Goal: Task Accomplishment & Management: Manage account settings

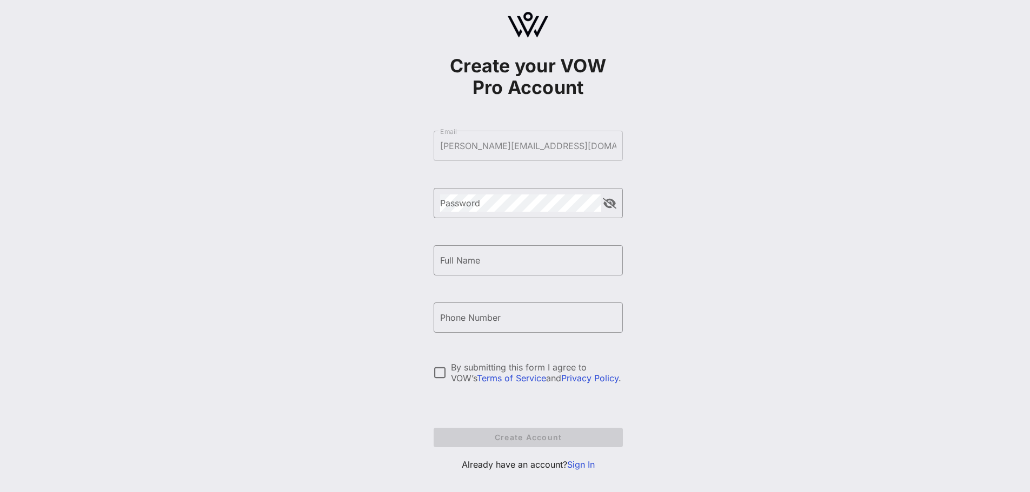
scroll to position [32, 0]
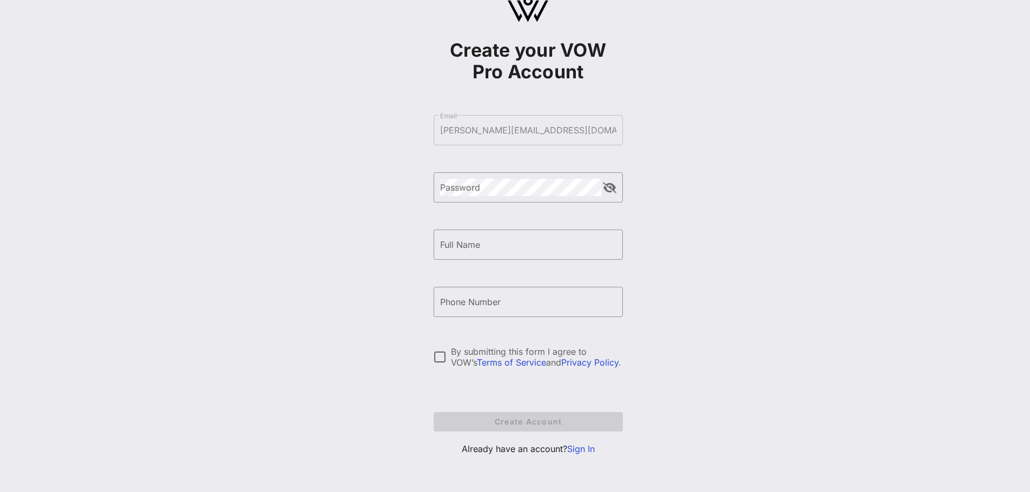
click at [573, 446] on link "Sign In" at bounding box center [581, 449] width 28 height 11
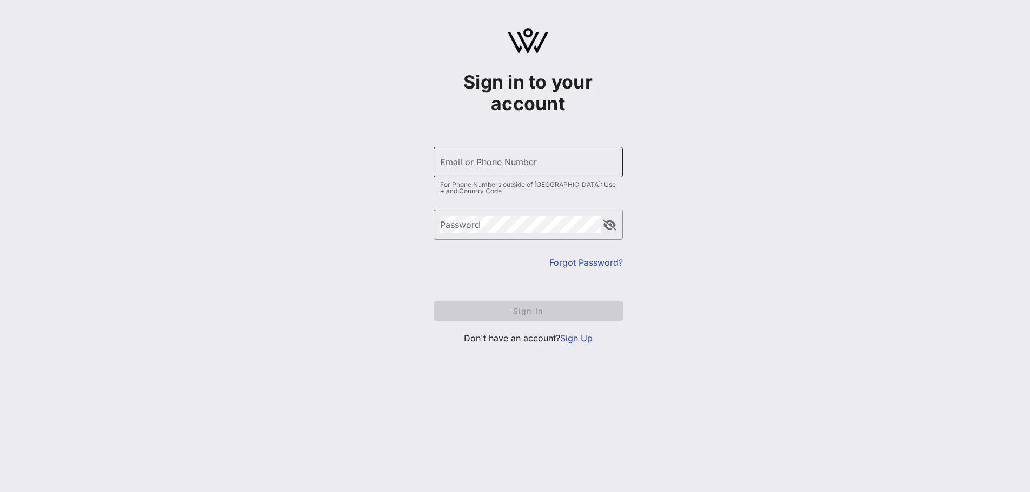
click at [469, 165] on input "Email or Phone Number" at bounding box center [528, 161] width 176 height 17
type input "[PERSON_NAME][EMAIL_ADDRESS][DOMAIN_NAME]"
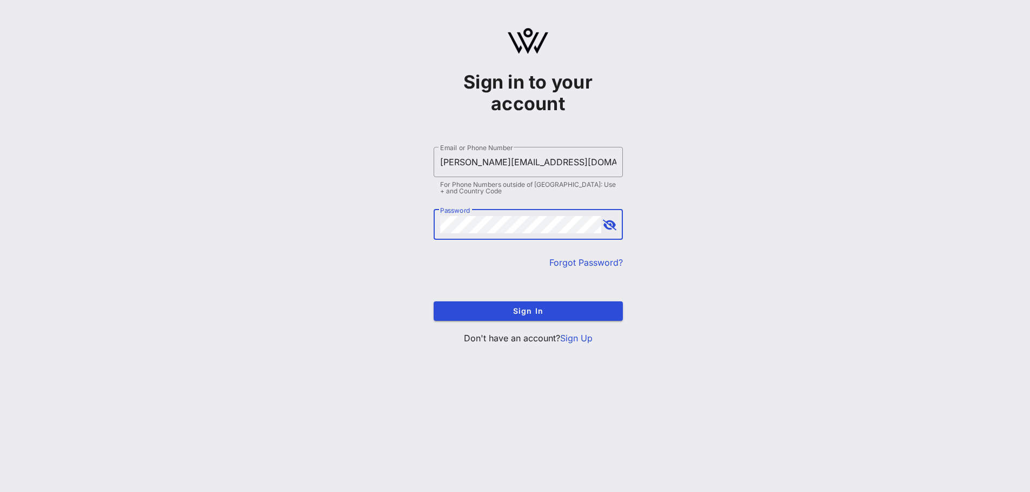
click at [433, 302] on button "Sign In" at bounding box center [527, 311] width 189 height 19
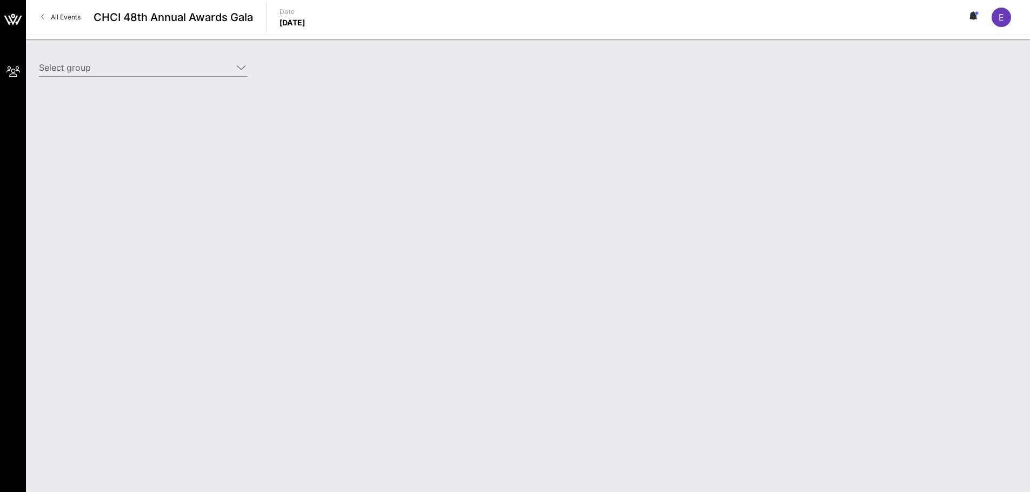
type input "[US_STATE] Life Insurance ([US_STATE] Life Insurance) [[PERSON_NAME], [PERSON_N…"
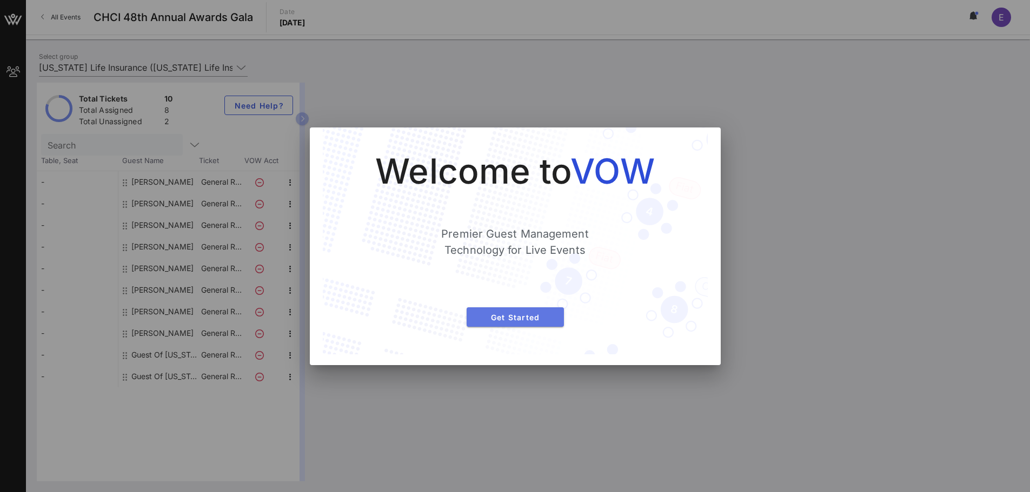
click at [518, 317] on span "Get Started" at bounding box center [515, 317] width 80 height 9
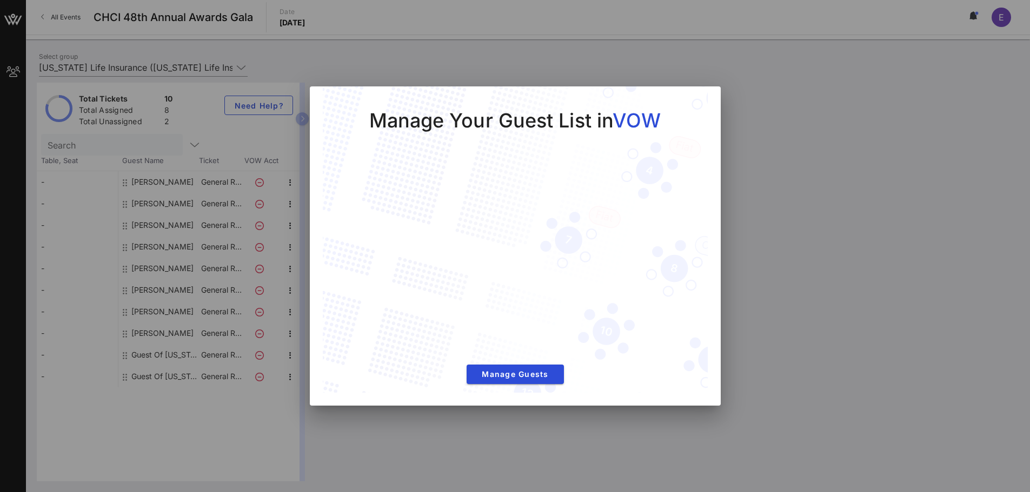
click at [751, 180] on div at bounding box center [515, 246] width 1030 height 492
click at [706, 110] on div "Manage Your Guest List in VOW Manage Guests" at bounding box center [515, 240] width 385 height 308
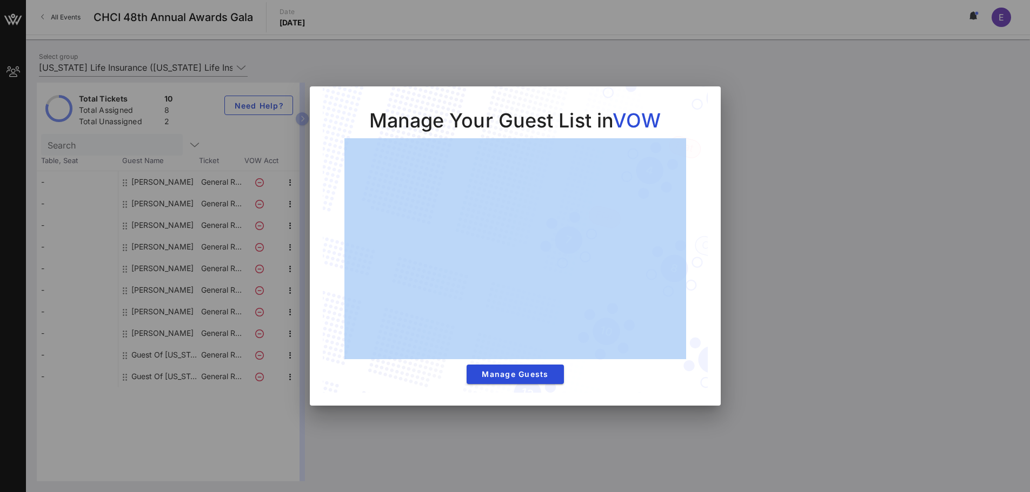
click at [706, 99] on div "Manage Your Guest List in VOW Manage Guests" at bounding box center [515, 245] width 411 height 319
click at [519, 373] on span "Manage Guests" at bounding box center [515, 374] width 80 height 9
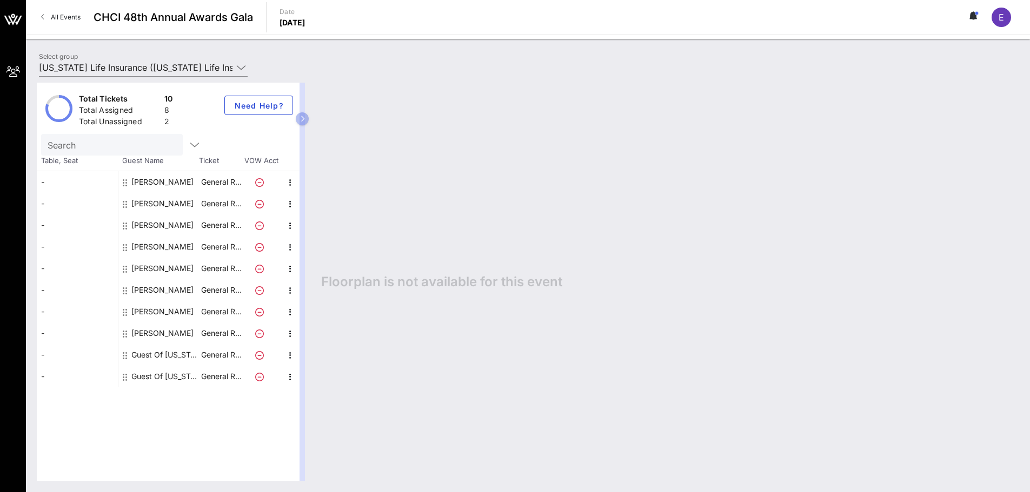
click at [152, 247] on div "[PERSON_NAME]" at bounding box center [162, 247] width 62 height 22
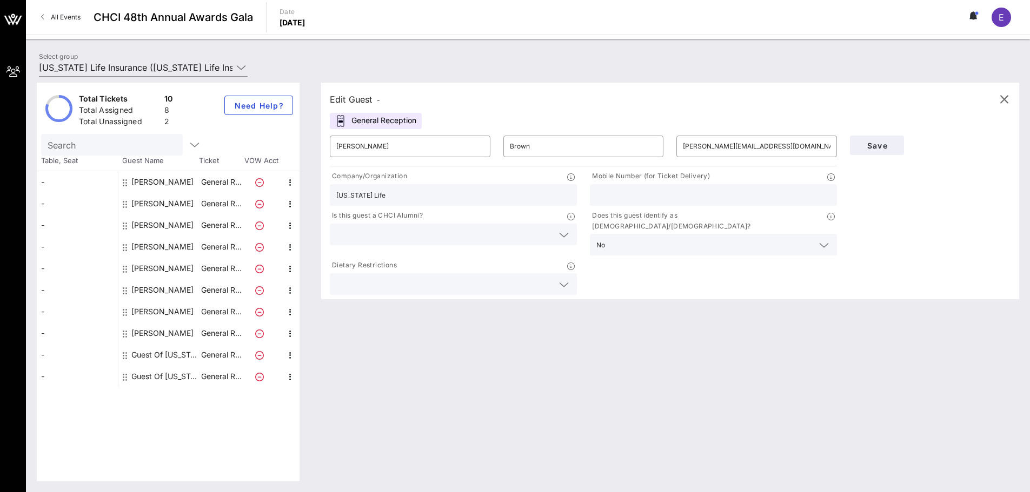
click at [623, 203] on div at bounding box center [713, 195] width 234 height 22
paste input "[PHONE_NUMBER]"
type input "[PHONE_NUMBER]"
click at [704, 271] on div "Company/Organization [US_STATE] Life Mobile Number (for Ticket Delivery) [PHONE…" at bounding box center [583, 233] width 520 height 129
click at [885, 143] on span "Save" at bounding box center [876, 145] width 37 height 9
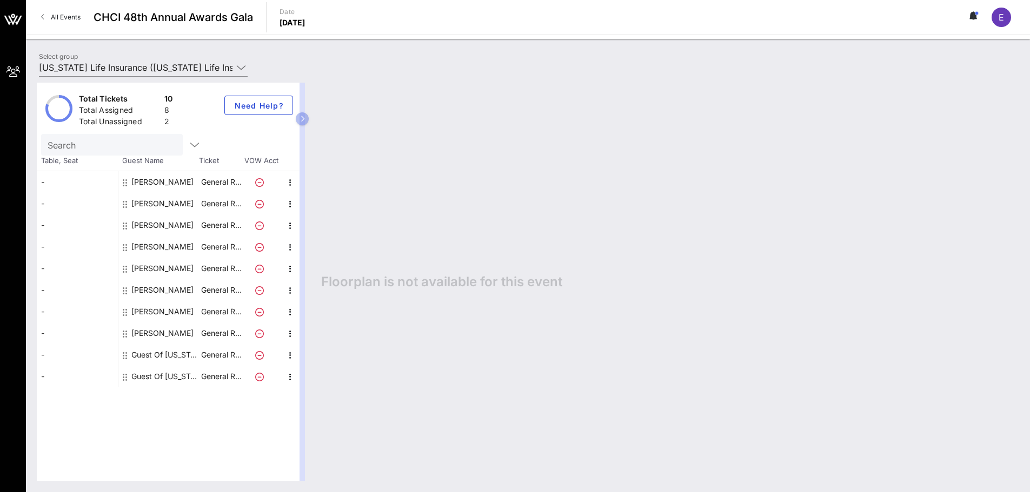
click at [147, 255] on div "[PERSON_NAME]" at bounding box center [162, 247] width 62 height 22
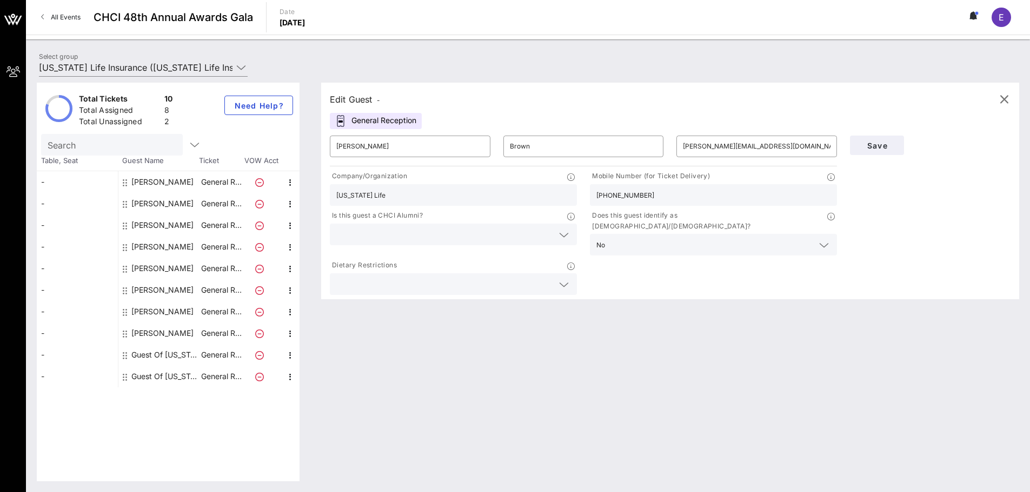
click at [672, 198] on input "[PHONE_NUMBER]" at bounding box center [713, 195] width 234 height 14
click at [1005, 100] on icon "button" at bounding box center [1003, 99] width 13 height 13
